Goal: Task Accomplishment & Management: Use online tool/utility

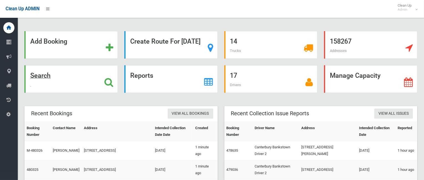
click at [51, 75] on strong "Search" at bounding box center [40, 76] width 20 height 8
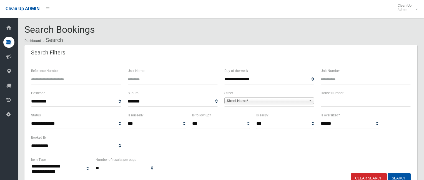
select select
drag, startPoint x: 83, startPoint y: 69, endPoint x: 82, endPoint y: 76, distance: 6.4
click at [82, 72] on div "Reference Number" at bounding box center [76, 76] width 90 height 17
click at [82, 76] on input "Reference Number" at bounding box center [76, 79] width 90 height 10
type input "*"
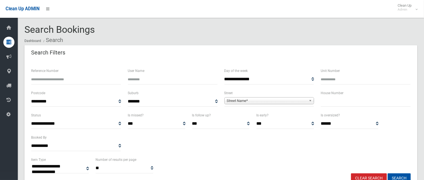
click at [335, 104] on input "text" at bounding box center [366, 101] width 90 height 10
click at [66, 79] on input "Reference Number" at bounding box center [76, 79] width 90 height 10
type input "******"
click at [388, 173] on button "Search" at bounding box center [399, 178] width 23 height 10
select select
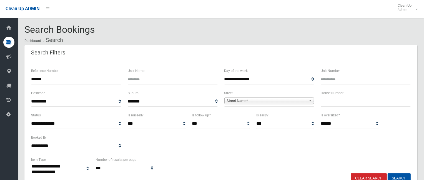
drag, startPoint x: 46, startPoint y: 80, endPoint x: 35, endPoint y: 87, distance: 13.3
click at [0, 74] on div "**********" at bounding box center [212, 149] width 424 height 284
click at [324, 102] on input "text" at bounding box center [366, 101] width 90 height 10
click at [60, 81] on input "Reference Number" at bounding box center [76, 79] width 90 height 10
type input "******"
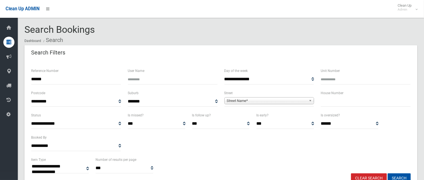
click at [388, 173] on button "Search" at bounding box center [399, 178] width 23 height 10
select select
click at [340, 104] on input "text" at bounding box center [366, 101] width 90 height 10
type input "**"
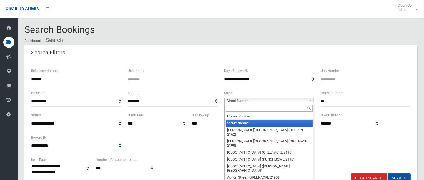
click at [260, 103] on span "Street Name*" at bounding box center [267, 101] width 80 height 7
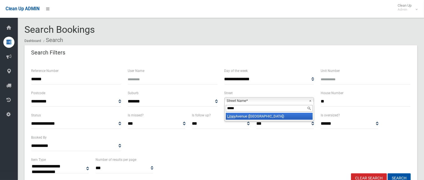
type input "*****"
click at [269, 116] on li "Liney Avenue (CLEMTON PARK 2206)" at bounding box center [269, 116] width 87 height 7
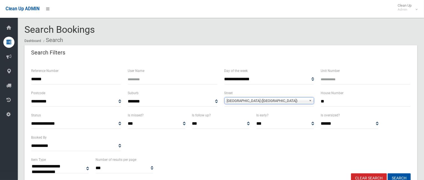
drag, startPoint x: 51, startPoint y: 77, endPoint x: 6, endPoint y: 81, distance: 45.8
click at [15, 78] on div "**********" at bounding box center [212, 146] width 424 height 278
click at [397, 175] on button "Search" at bounding box center [399, 178] width 23 height 10
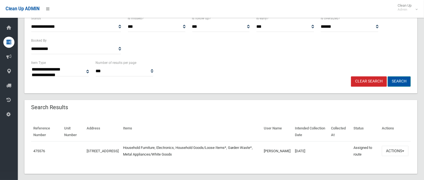
scroll to position [104, 0]
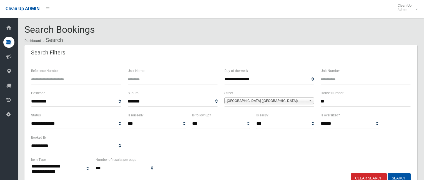
select select
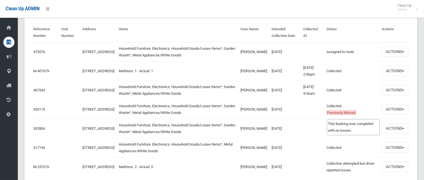
scroll to position [167, 0]
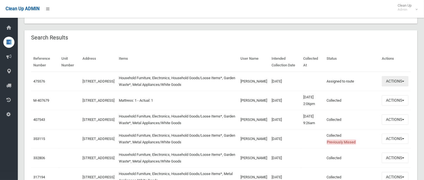
click at [397, 82] on button "Actions" at bounding box center [395, 81] width 27 height 10
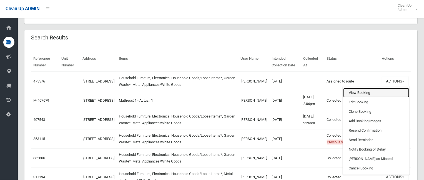
click at [352, 94] on link "View Booking" at bounding box center [376, 92] width 66 height 9
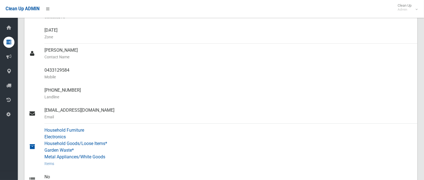
scroll to position [111, 0]
